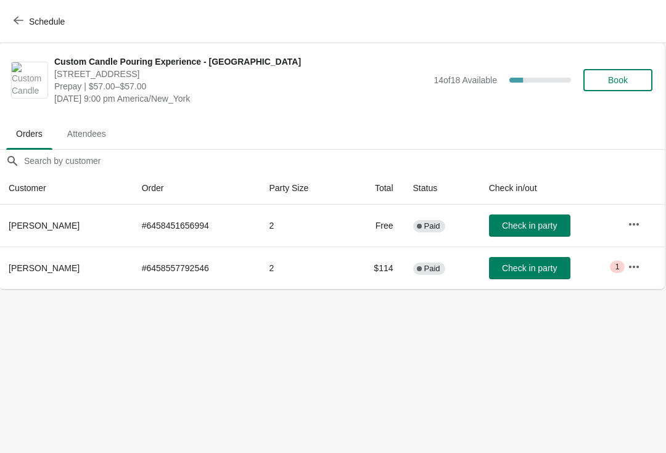
scroll to position [0, 1]
click at [39, 31] on button "Schedule" at bounding box center [40, 21] width 68 height 22
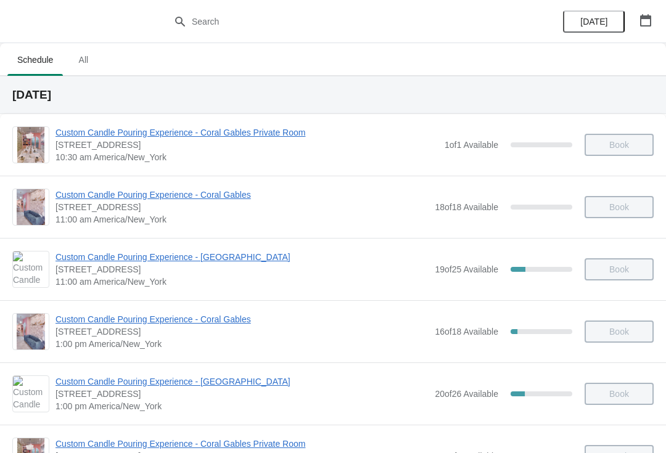
click at [105, 252] on span "Custom Candle Pouring Experience - [GEOGRAPHIC_DATA]" at bounding box center [242, 257] width 373 height 12
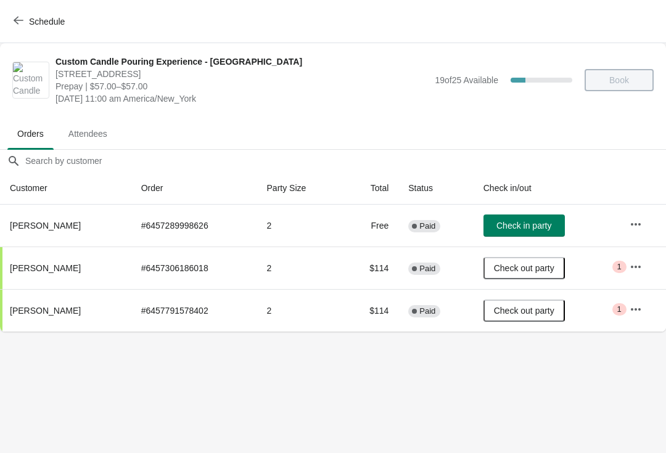
click at [42, 42] on div "Schedule" at bounding box center [333, 21] width 666 height 43
click at [44, 23] on span "Schedule" at bounding box center [47, 22] width 36 height 10
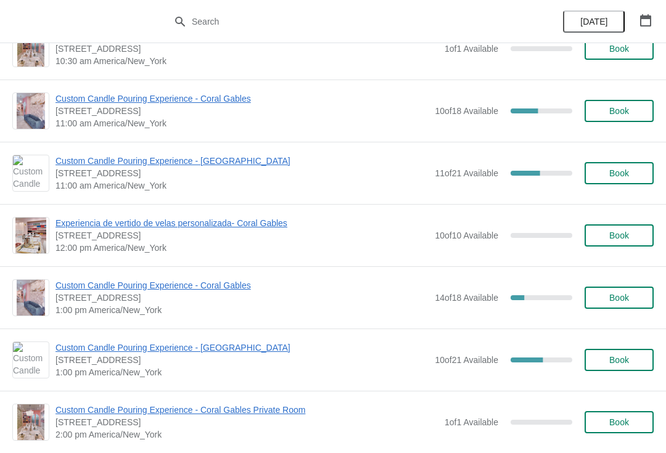
scroll to position [996, 0]
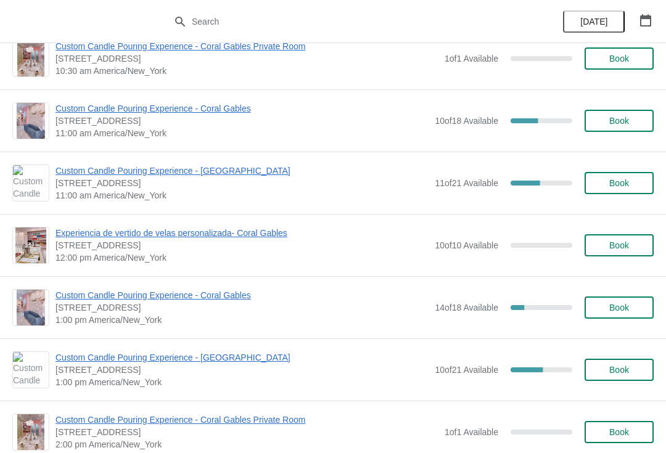
click at [213, 173] on span "Custom Candle Pouring Experience - [GEOGRAPHIC_DATA]" at bounding box center [242, 171] width 373 height 12
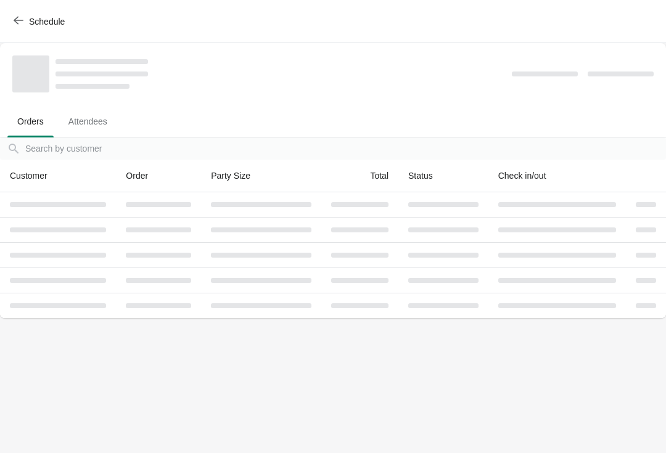
scroll to position [0, 0]
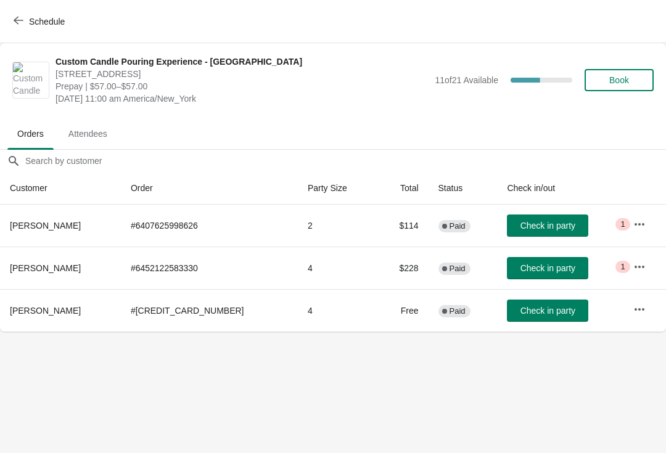
click at [542, 226] on span "Check in party" at bounding box center [548, 226] width 55 height 10
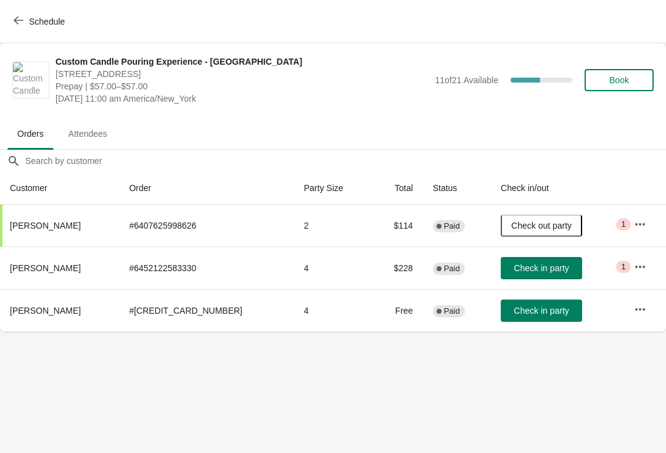
click at [7, 21] on button "Schedule" at bounding box center [40, 21] width 68 height 22
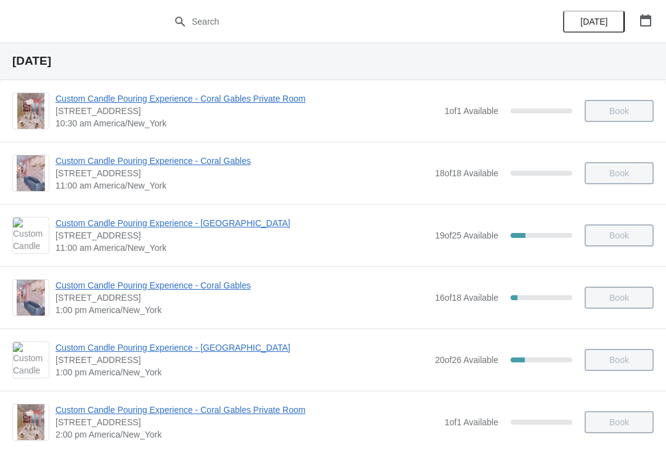
scroll to position [31, 0]
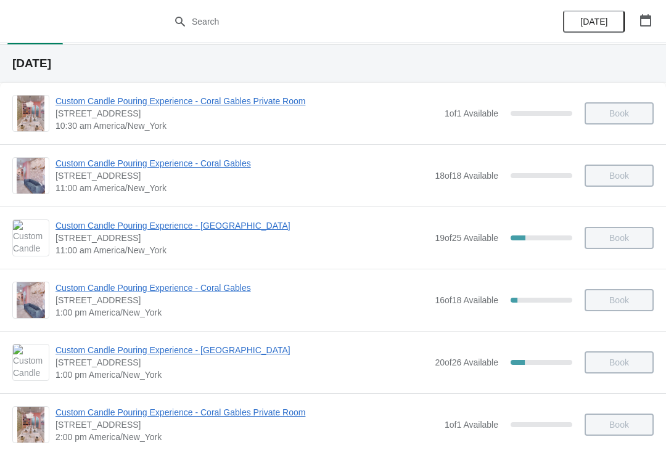
click at [62, 228] on span "Custom Candle Pouring Experience - [GEOGRAPHIC_DATA]" at bounding box center [242, 226] width 373 height 12
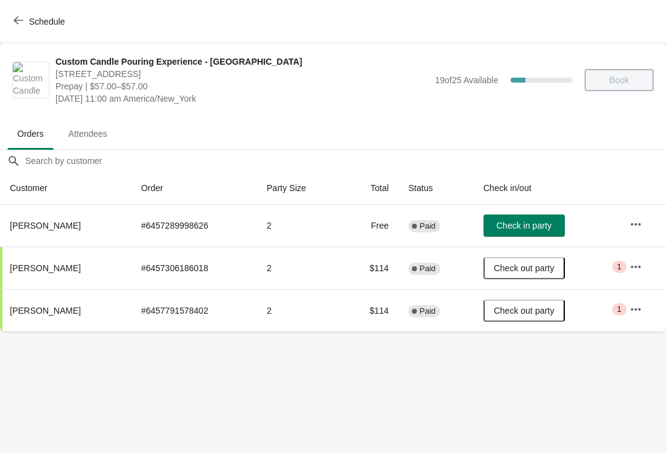
scroll to position [0, 0]
click at [21, 27] on button "Schedule" at bounding box center [40, 21] width 68 height 22
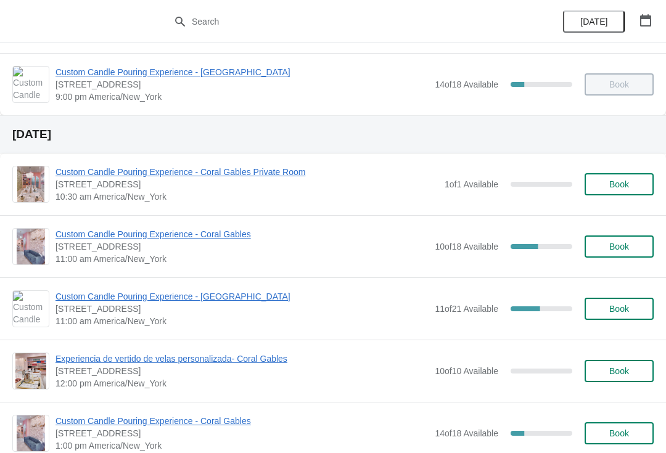
scroll to position [871, 0]
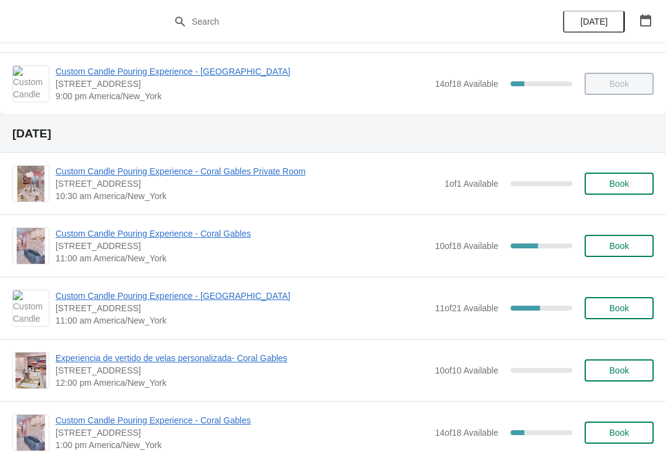
click at [615, 308] on span "Book" at bounding box center [619, 308] width 20 height 10
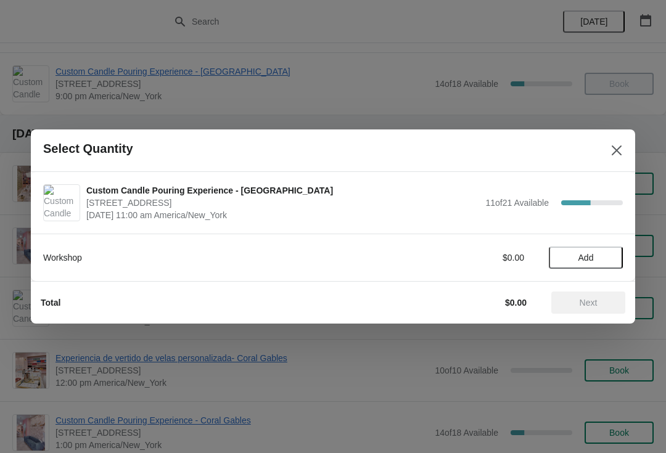
click at [624, 170] on div "Select Quantity" at bounding box center [333, 151] width 604 height 43
click at [620, 146] on icon "Close" at bounding box center [617, 150] width 12 height 12
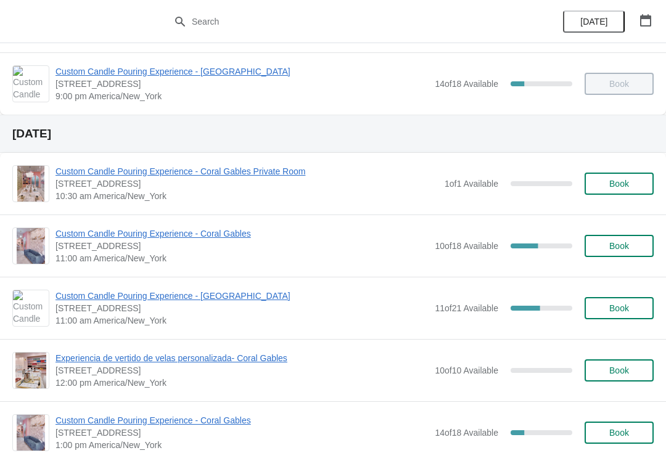
click at [78, 286] on div "Custom Candle Pouring Experience - [GEOGRAPHIC_DATA] [STREET_ADDRESS] 11:00 am …" at bounding box center [333, 308] width 666 height 62
click at [80, 295] on span "Custom Candle Pouring Experience - [GEOGRAPHIC_DATA]" at bounding box center [242, 296] width 373 height 12
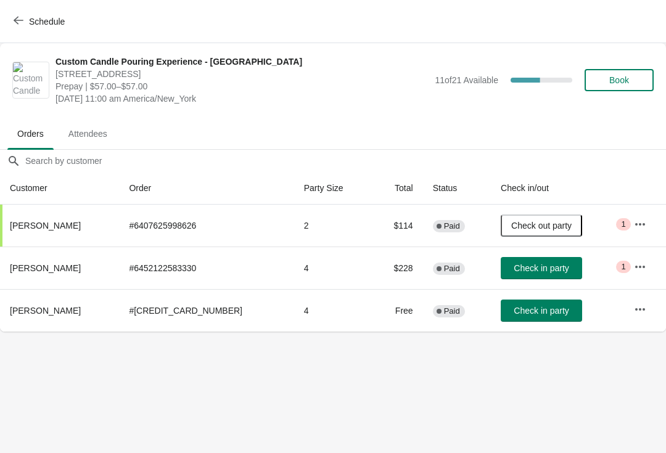
scroll to position [0, 0]
click at [546, 310] on span "Check in party" at bounding box center [541, 311] width 55 height 10
click at [22, 27] on button "Schedule" at bounding box center [40, 21] width 68 height 22
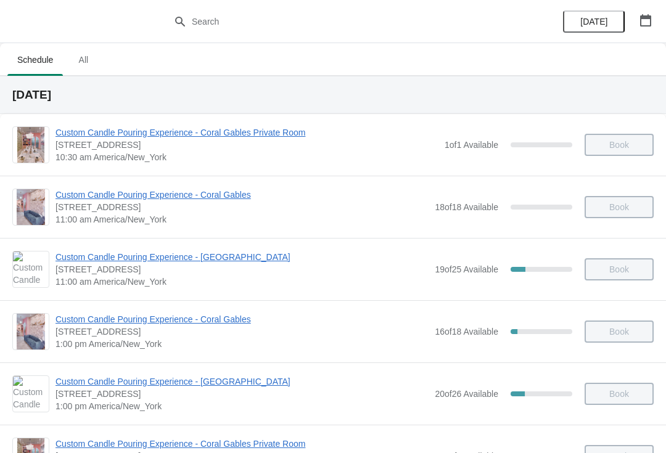
click at [21, 268] on img at bounding box center [31, 270] width 36 height 36
click at [187, 246] on div "Custom Candle Pouring Experience - [GEOGRAPHIC_DATA] [STREET_ADDRESS] 11:00 am …" at bounding box center [333, 269] width 666 height 62
click at [229, 261] on span "Custom Candle Pouring Experience - [GEOGRAPHIC_DATA]" at bounding box center [242, 257] width 373 height 12
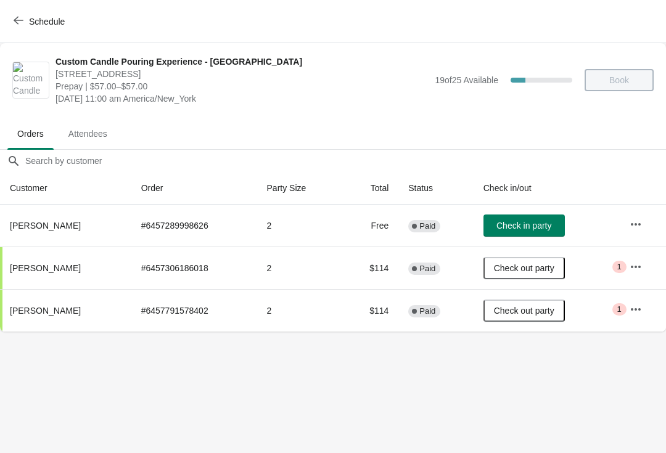
click at [38, 27] on button "Schedule" at bounding box center [40, 21] width 68 height 22
